Goal: Navigation & Orientation: Understand site structure

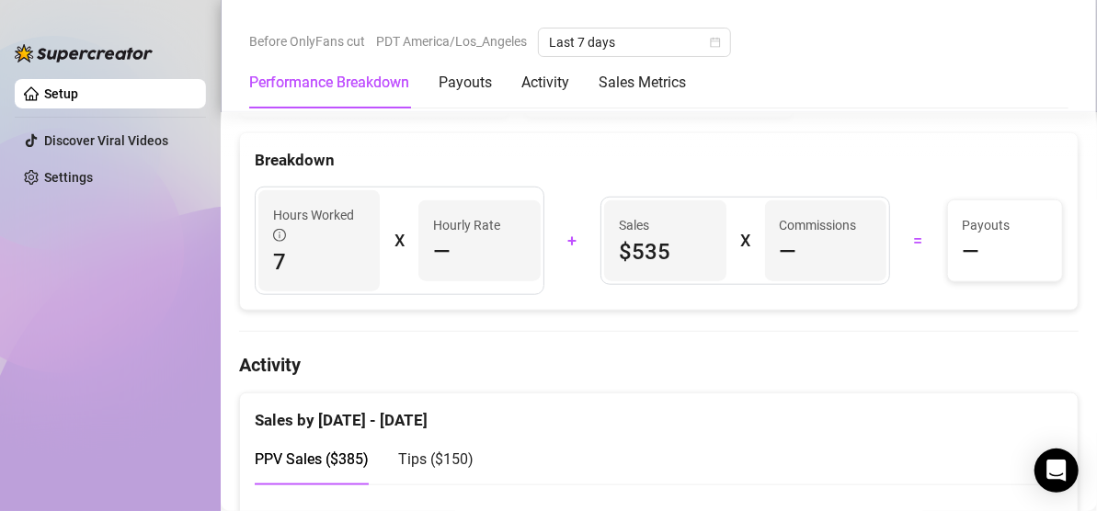
scroll to position [886, 0]
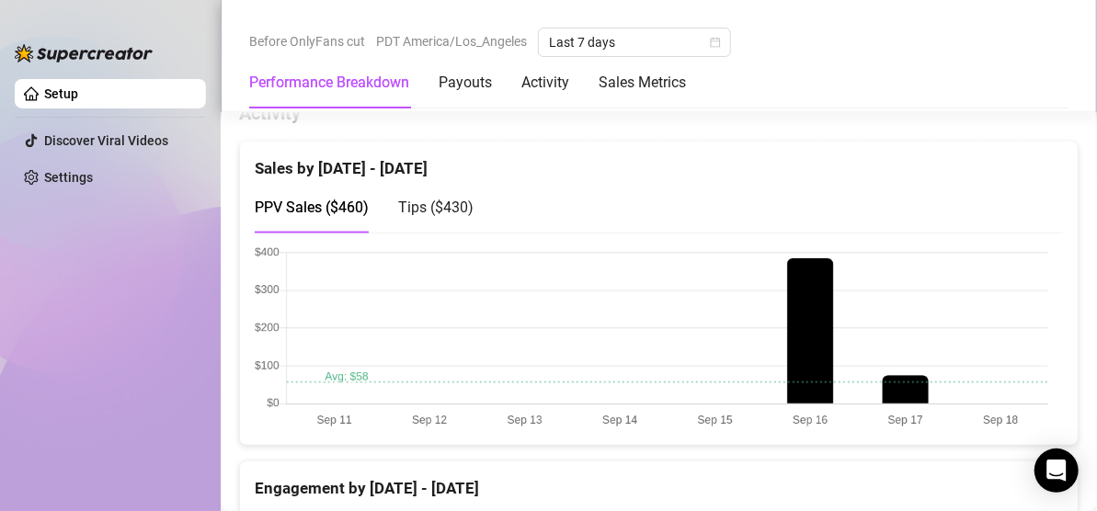
scroll to position [919, 0]
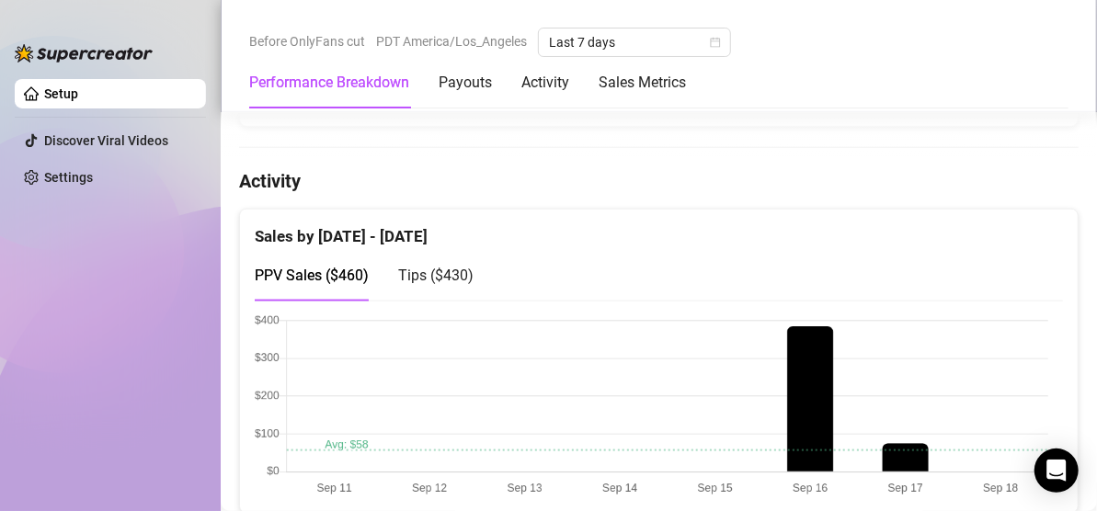
click at [458, 269] on span "Tips ( $430 )" at bounding box center [435, 275] width 75 height 17
click at [342, 267] on span "PPV Sales ( $460 )" at bounding box center [312, 275] width 114 height 17
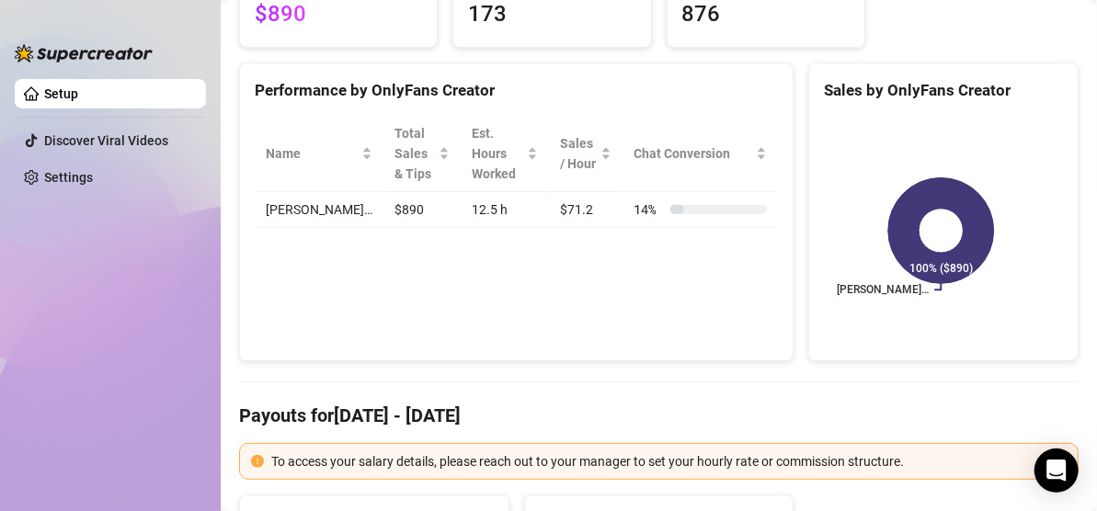
scroll to position [0, 0]
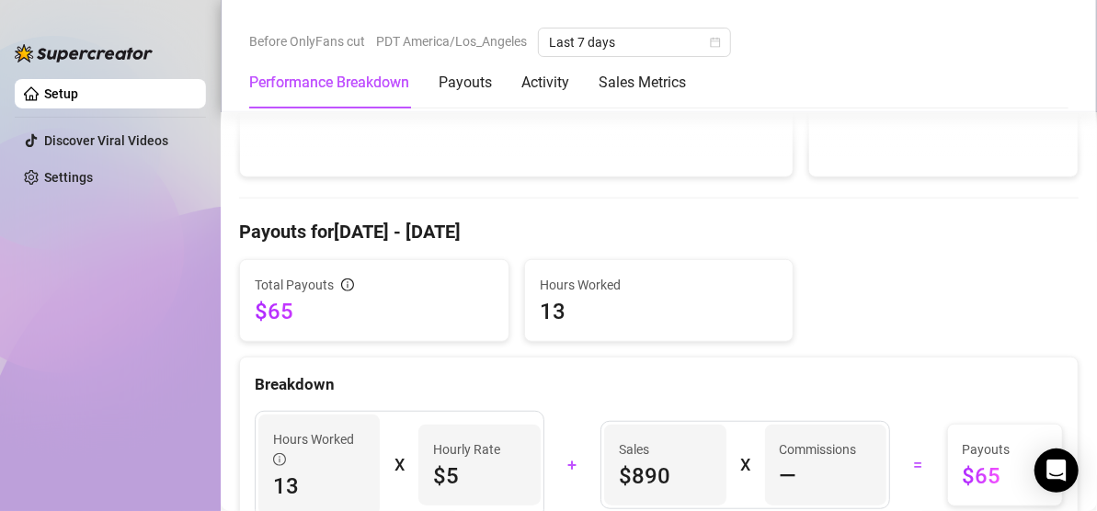
scroll to position [552, 0]
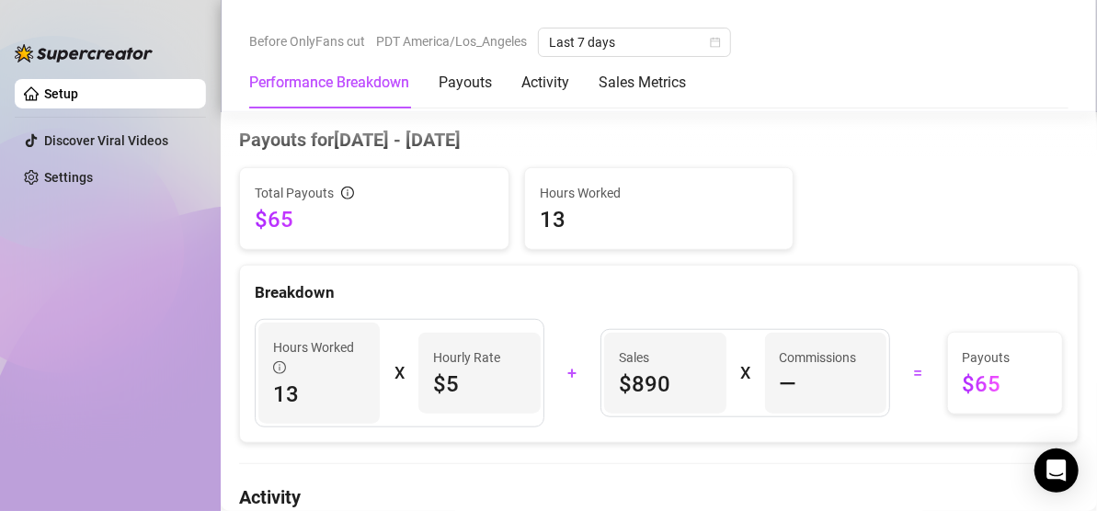
click at [6, 235] on aside "Setup Discover Viral Videos Settings" at bounding box center [110, 255] width 221 height 511
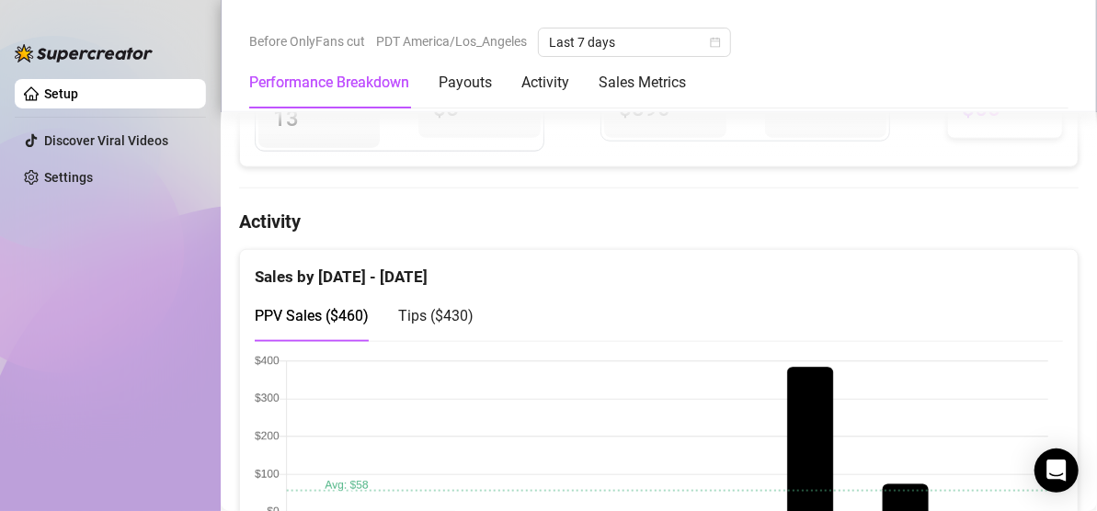
scroll to position [919, 0]
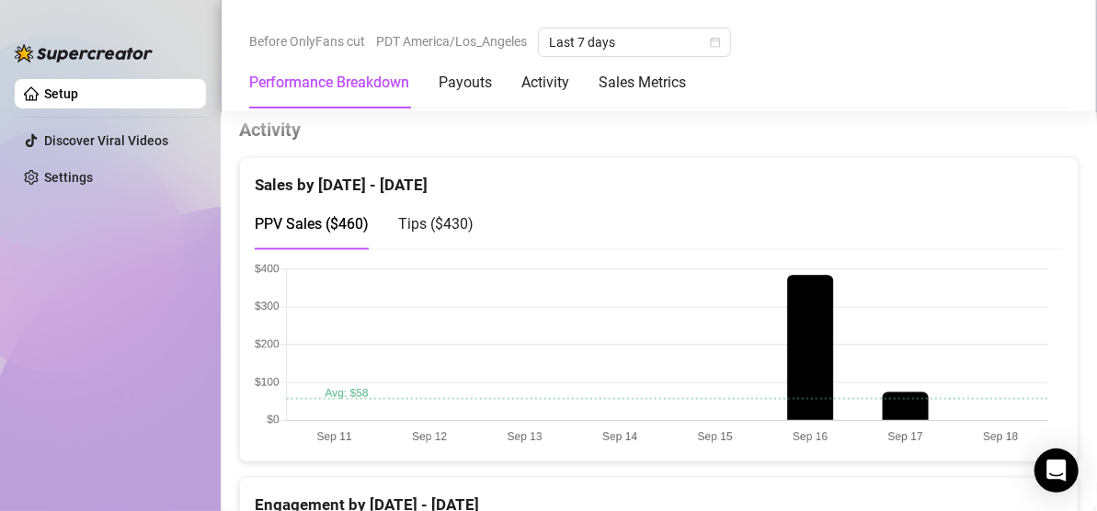
click at [453, 221] on span "Tips ( $430 )" at bounding box center [435, 223] width 75 height 17
click at [334, 215] on span "PPV Sales ( $460 )" at bounding box center [312, 223] width 114 height 17
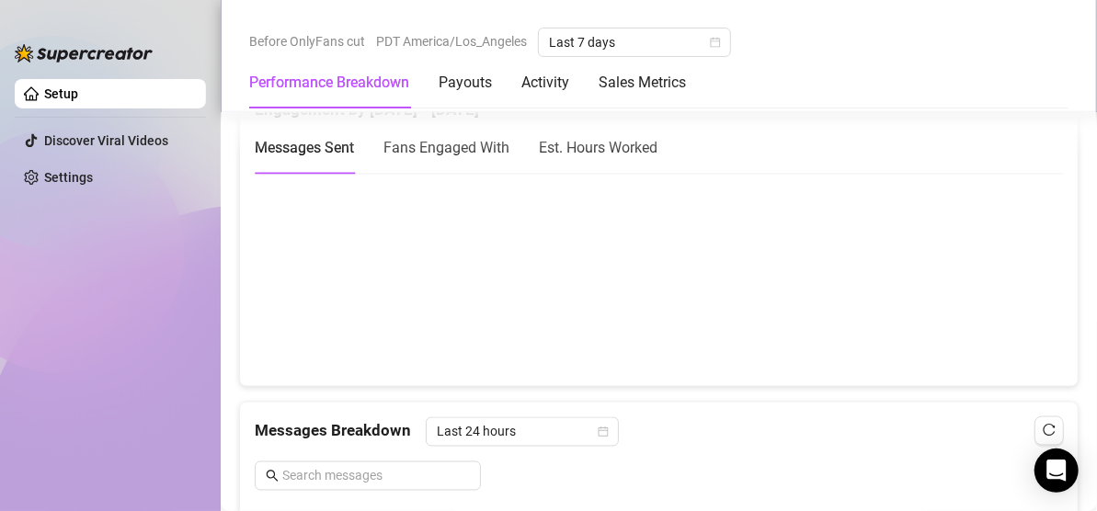
scroll to position [1287, 0]
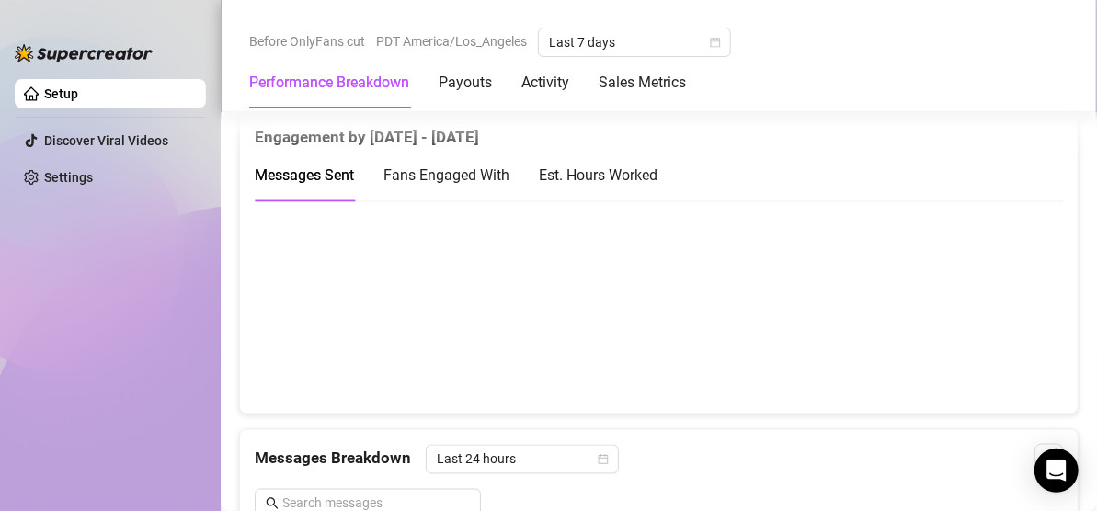
click at [440, 167] on span "Fans Engaged With" at bounding box center [446, 174] width 126 height 17
click at [643, 173] on div "Est. Hours Worked" at bounding box center [598, 175] width 119 height 23
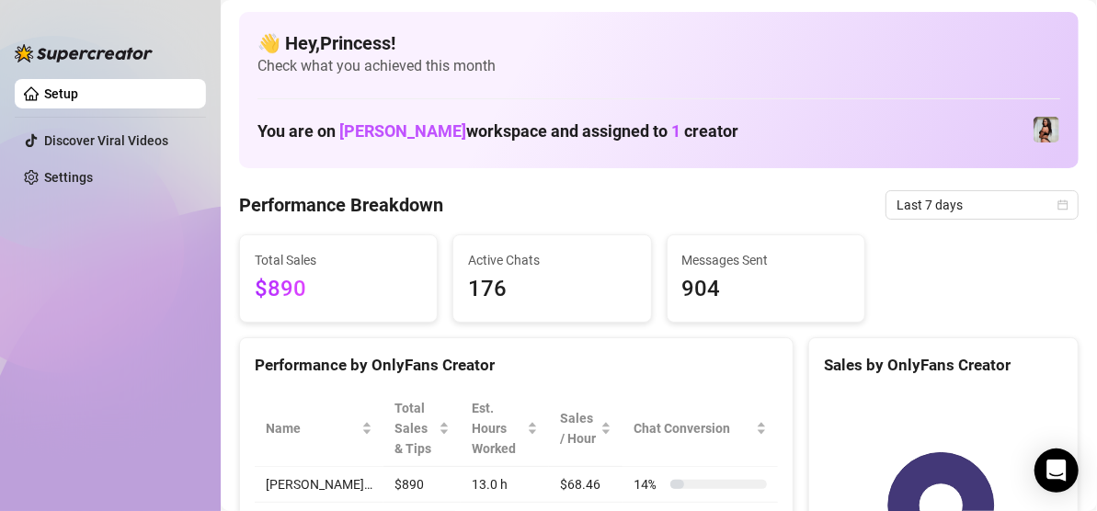
scroll to position [0, 0]
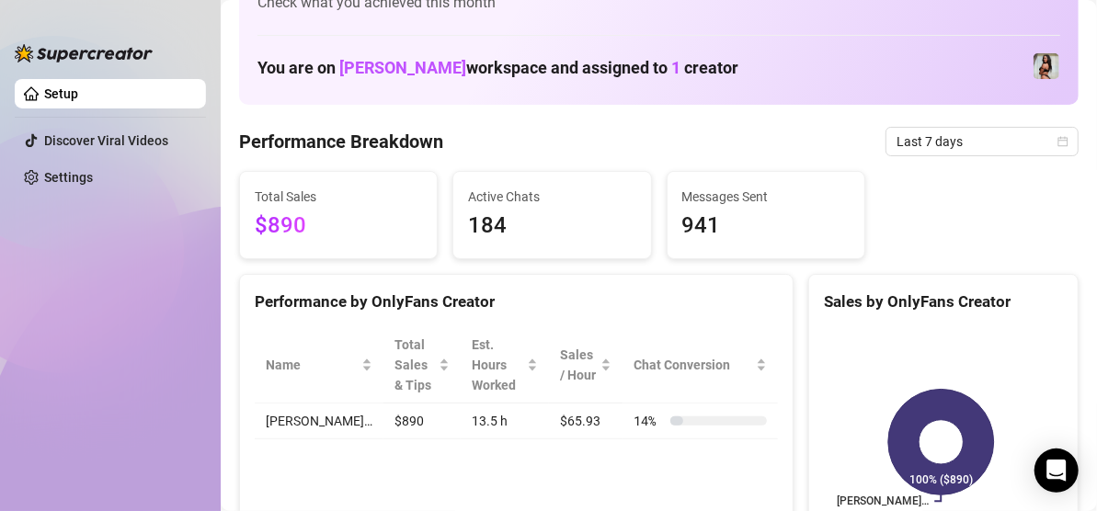
scroll to position [184, 0]
